Goal: Check status: Check status

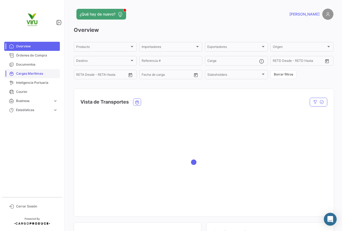
click at [41, 74] on span "Cargas Marítimas" at bounding box center [37, 73] width 42 height 5
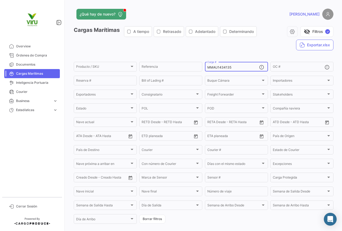
drag, startPoint x: 237, startPoint y: 65, endPoint x: 207, endPoint y: 67, distance: 30.2
click at [207, 67] on input "MMAU1434135" at bounding box center [233, 67] width 52 height 4
paste input "SILU7034628"
type input "SILU7034628"
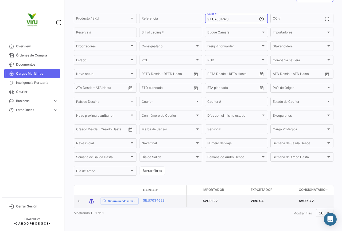
scroll to position [52, 0]
click at [134, 198] on span "Determinando el riesgo ..." at bounding box center [122, 200] width 28 height 4
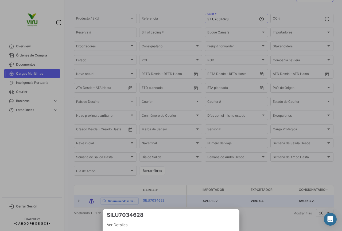
click at [147, 196] on div at bounding box center [171, 115] width 342 height 231
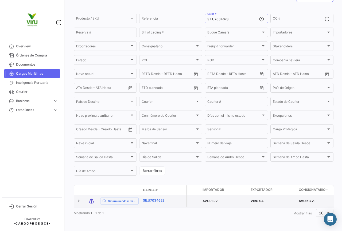
click at [148, 198] on link "SILU7034628" at bounding box center [157, 200] width 28 height 5
